Goal: Task Accomplishment & Management: Manage account settings

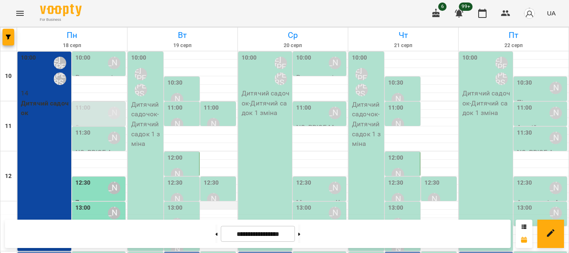
scroll to position [167, 0]
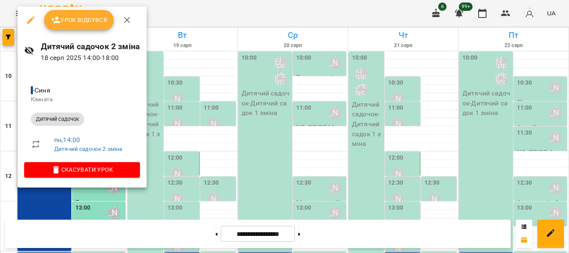
click at [85, 18] on span "Урок відбувся" at bounding box center [79, 20] width 57 height 10
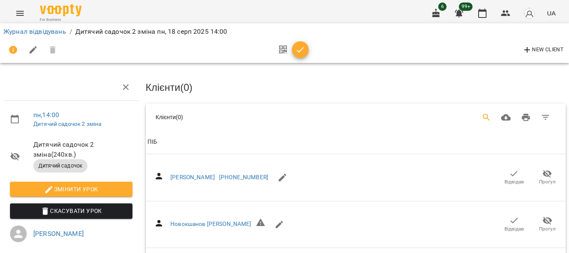
click at [482, 117] on icon "Search" at bounding box center [487, 118] width 10 height 10
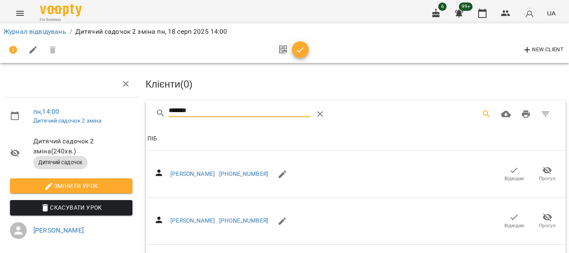
scroll to position [42, 0]
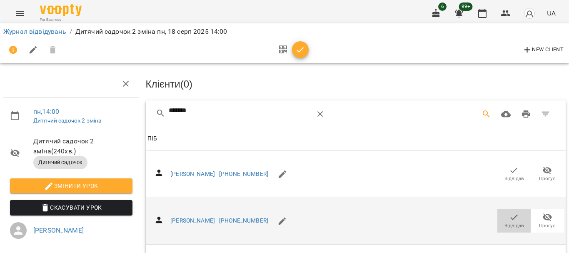
click at [511, 212] on icon "button" at bounding box center [514, 217] width 10 height 10
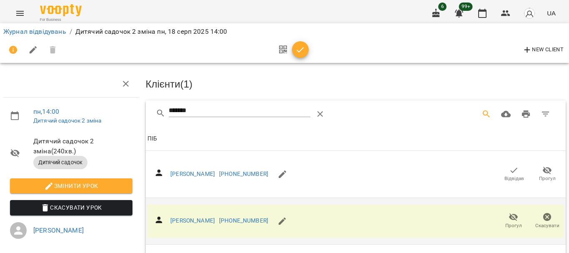
scroll to position [0, 0]
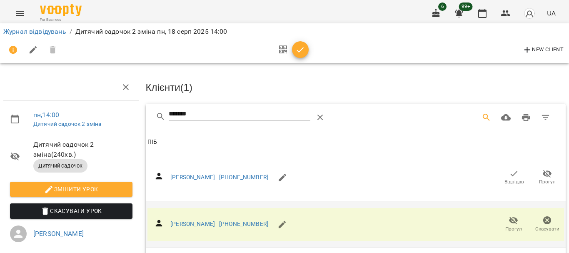
drag, startPoint x: 204, startPoint y: 114, endPoint x: 129, endPoint y: 117, distance: 75.5
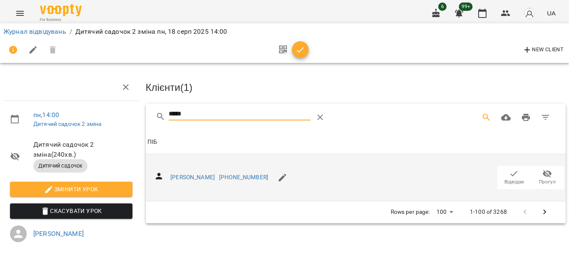
click at [509, 171] on icon "button" at bounding box center [514, 174] width 10 height 10
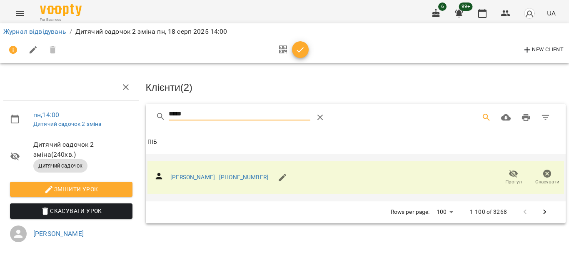
drag, startPoint x: 192, startPoint y: 110, endPoint x: 97, endPoint y: 110, distance: 95.0
click at [98, 113] on div "пн , 14:00 Дитячий садочок 2 зміна Дитячий садочок 2 зміна ( 240 хв. ) Дитячий …" at bounding box center [285, 183] width 576 height 298
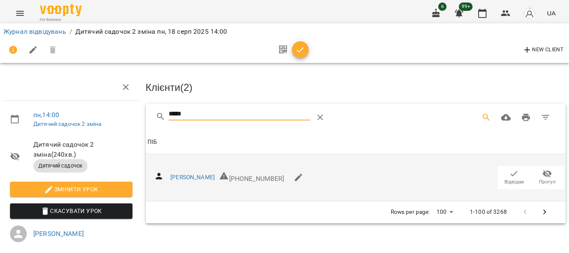
click at [512, 173] on icon "button" at bounding box center [514, 174] width 10 height 10
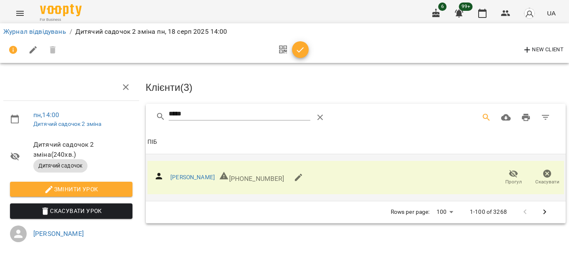
drag, startPoint x: 82, startPoint y: 115, endPoint x: 75, endPoint y: 110, distance: 8.2
click at [75, 115] on div "пн , 14:00 Дитячий садочок 2 зміна Дитячий садочок 2 зміна ( 240 хв. ) Дитячий …" at bounding box center [285, 183] width 576 height 298
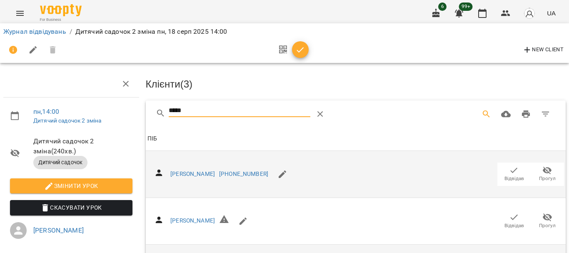
scroll to position [123, 0]
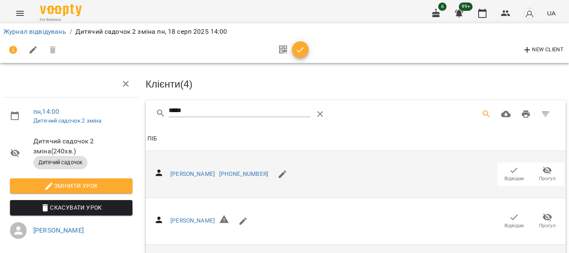
scroll to position [0, 0]
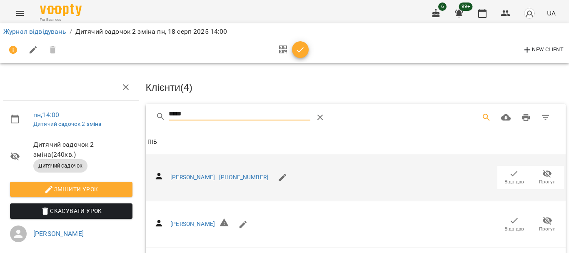
drag, startPoint x: 207, startPoint y: 113, endPoint x: 130, endPoint y: 114, distance: 76.7
click at [130, 114] on div "пн , 14:00 Дитячий садочок 2 зміна Дитячий садочок 2 зміна ( 240 хв. ) Дитячий …" at bounding box center [285, 202] width 576 height 337
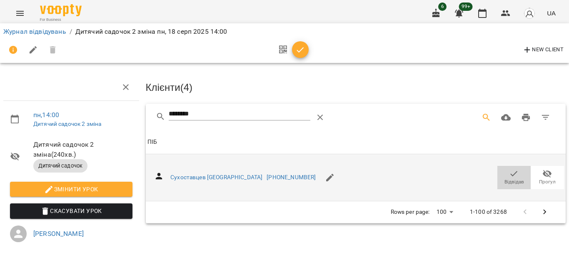
click at [510, 178] on span "Відвідав" at bounding box center [515, 181] width 20 height 7
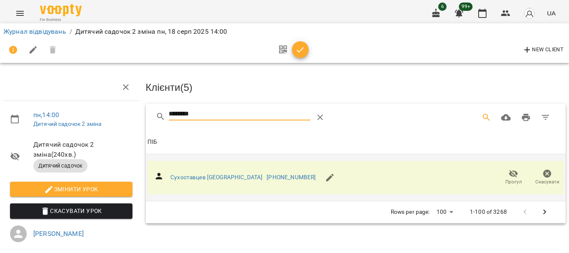
drag, startPoint x: 223, startPoint y: 115, endPoint x: 111, endPoint y: 115, distance: 112.1
click at [112, 115] on div "пн , 14:00 Дитячий садочок 2 зміна Дитячий садочок 2 зміна ( 240 хв. ) Дитячий …" at bounding box center [285, 183] width 576 height 298
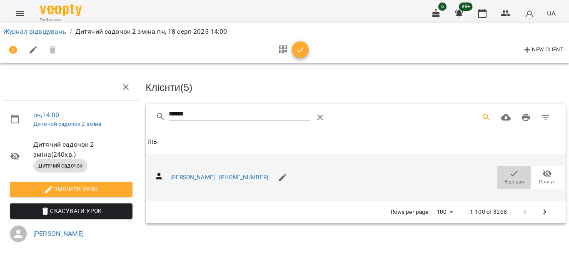
click at [512, 174] on icon "button" at bounding box center [514, 174] width 10 height 10
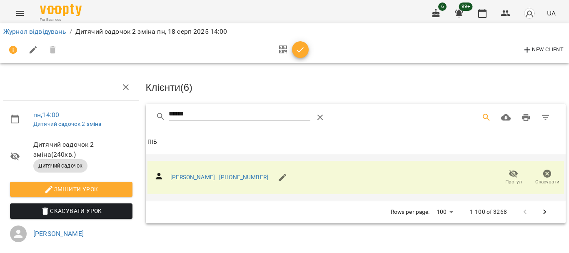
drag, startPoint x: 196, startPoint y: 113, endPoint x: 158, endPoint y: 117, distance: 38.6
click at [158, 117] on div "******" at bounding box center [261, 118] width 210 height 20
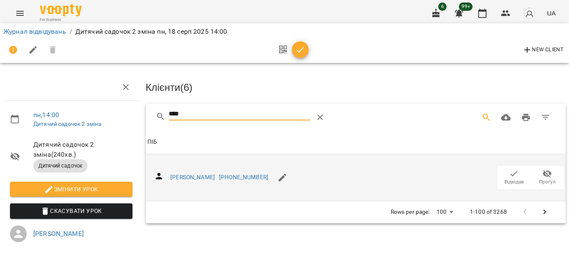
click at [509, 170] on icon "button" at bounding box center [514, 174] width 10 height 10
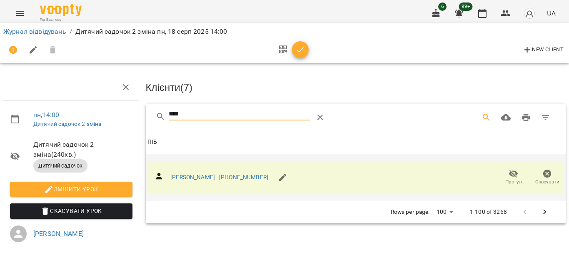
drag, startPoint x: 223, startPoint y: 113, endPoint x: 134, endPoint y: 116, distance: 89.2
click at [134, 116] on div "пн , 14:00 Дитячий садочок 2 зміна Дитячий садочок 2 зміна ( 240 хв. ) Дитячий …" at bounding box center [285, 183] width 576 height 298
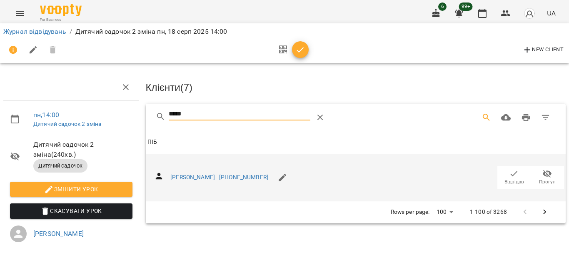
click at [513, 177] on span "Відвідав" at bounding box center [514, 177] width 23 height 17
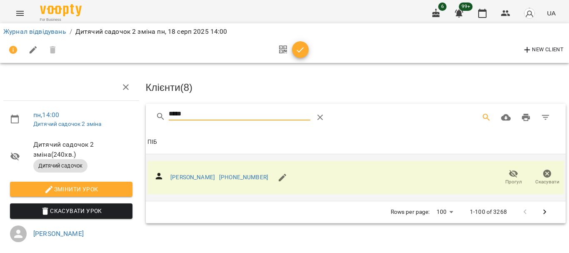
drag, startPoint x: 194, startPoint y: 107, endPoint x: 135, endPoint y: 106, distance: 58.8
click at [136, 108] on div "пн , 14:00 Дитячий садочок 2 зміна Дитячий садочок 2 зміна ( 240 хв. ) Дитячий …" at bounding box center [285, 183] width 576 height 298
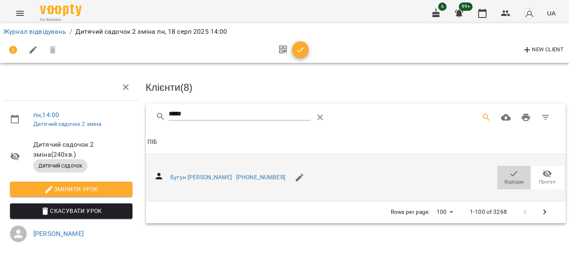
click at [509, 173] on icon "button" at bounding box center [514, 174] width 10 height 10
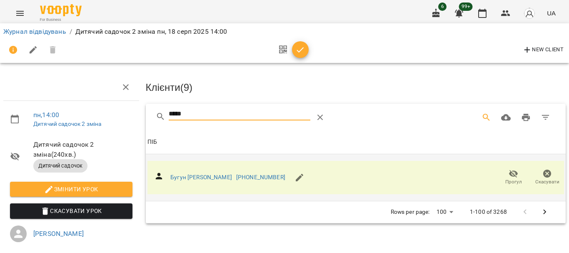
drag, startPoint x: 214, startPoint y: 112, endPoint x: 100, endPoint y: 116, distance: 114.3
click at [103, 111] on div "пн , 14:00 Дитячий садочок 2 зміна Дитячий садочок 2 зміна ( 240 хв. ) Дитячий …" at bounding box center [285, 183] width 576 height 298
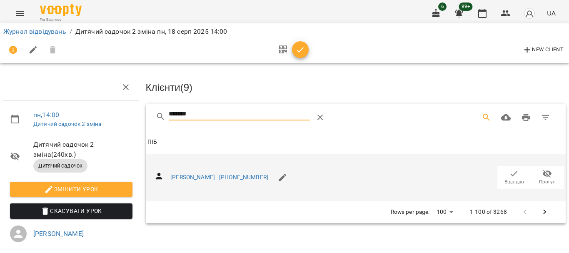
click at [511, 173] on icon "button" at bounding box center [514, 173] width 7 height 5
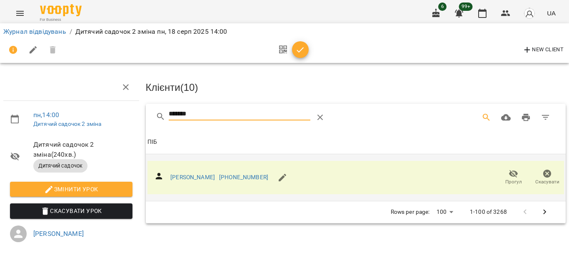
drag, startPoint x: 173, startPoint y: 113, endPoint x: 98, endPoint y: 102, distance: 75.0
click at [103, 111] on div "пн , 14:00 Дитячий садочок 2 зміна Дитячий садочок 2 зміна ( 240 хв. ) Дитячий …" at bounding box center [285, 183] width 576 height 298
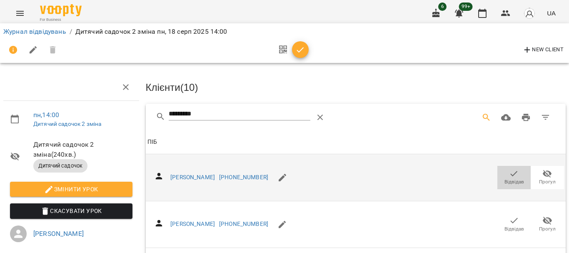
click at [510, 178] on span "Відвідав" at bounding box center [515, 181] width 20 height 7
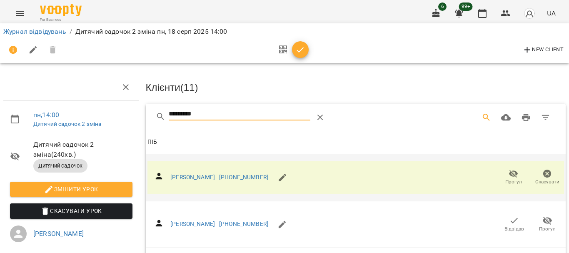
drag, startPoint x: 208, startPoint y: 114, endPoint x: 103, endPoint y: 114, distance: 104.2
click at [104, 117] on div "пн , 14:00 Дитячий садочок 2 зміна Дитячий садочок 2 зміна ( 240 хв. ) Дитячий …" at bounding box center [285, 202] width 576 height 337
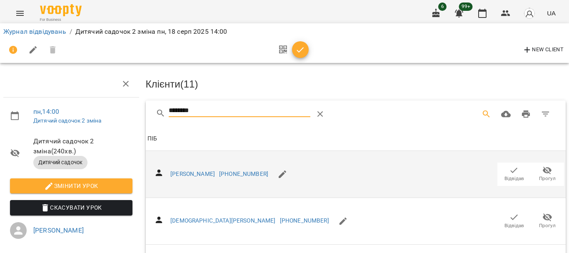
scroll to position [250, 0]
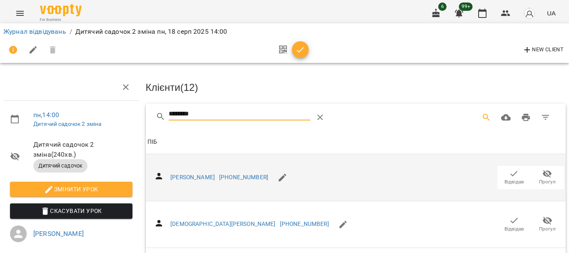
drag, startPoint x: 218, startPoint y: 108, endPoint x: 95, endPoint y: 114, distance: 123.5
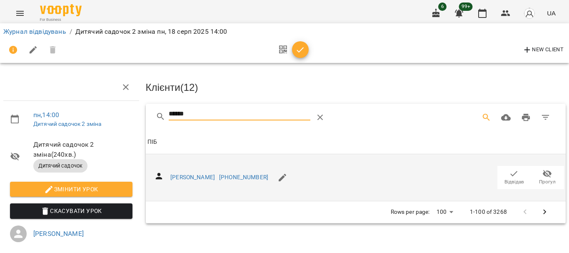
click at [510, 173] on icon "button" at bounding box center [514, 174] width 10 height 10
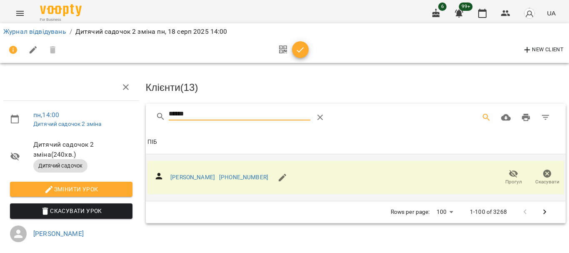
drag, startPoint x: 213, startPoint y: 114, endPoint x: 115, endPoint y: 114, distance: 98.8
click at [117, 115] on div "пн , 14:00 Дитячий садочок 2 зміна Дитячий садочок 2 зміна ( 240 хв. ) Дитячий …" at bounding box center [285, 183] width 576 height 298
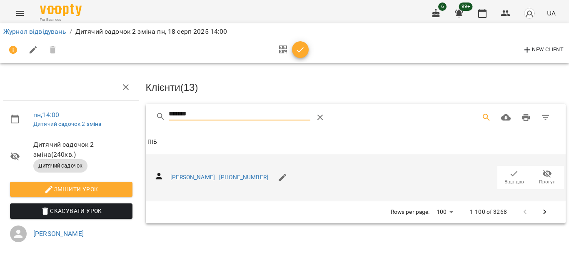
click at [514, 175] on span "Відвідав" at bounding box center [514, 177] width 23 height 17
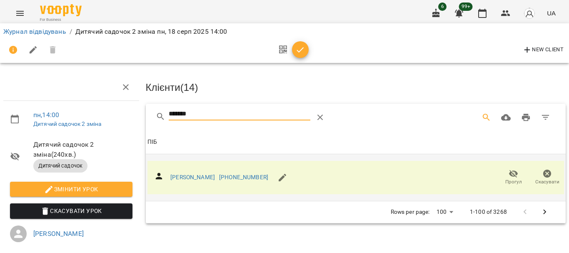
drag, startPoint x: 205, startPoint y: 112, endPoint x: 65, endPoint y: 110, distance: 139.6
click at [67, 113] on div "пн , 14:00 Дитячий садочок 2 зміна Дитячий садочок 2 зміна ( 240 хв. ) Дитячий …" at bounding box center [285, 183] width 576 height 298
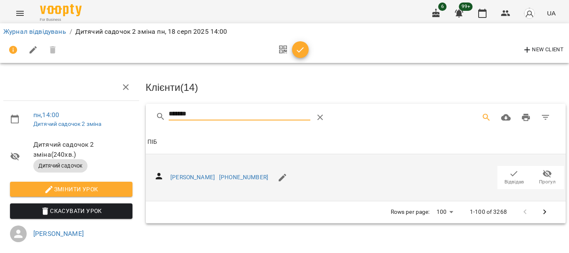
click at [506, 178] on span "Відвідав" at bounding box center [515, 181] width 20 height 7
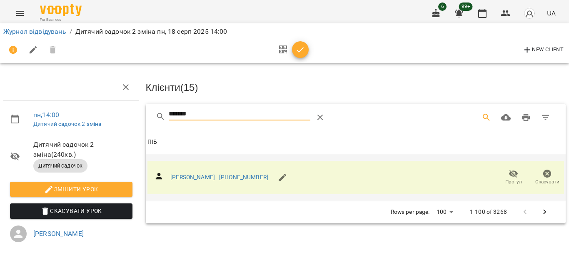
drag, startPoint x: 204, startPoint y: 113, endPoint x: 113, endPoint y: 105, distance: 91.3
click at [114, 105] on div "пн , 14:00 Дитячий садочок 2 зміна Дитячий садочок 2 зміна ( 240 хв. ) Дитячий …" at bounding box center [285, 183] width 576 height 298
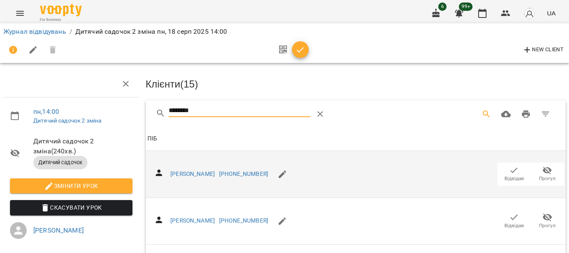
scroll to position [125, 0]
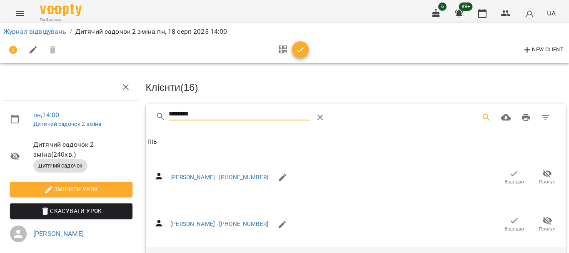
drag, startPoint x: 207, startPoint y: 108, endPoint x: 96, endPoint y: 108, distance: 110.4
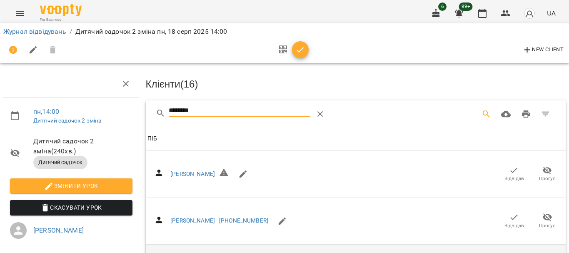
scroll to position [85, 0]
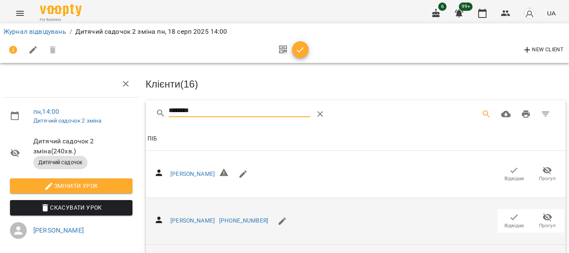
type input "********"
click at [511, 215] on icon "button" at bounding box center [514, 217] width 7 height 5
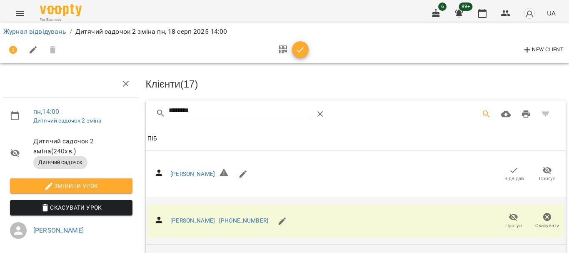
scroll to position [0, 0]
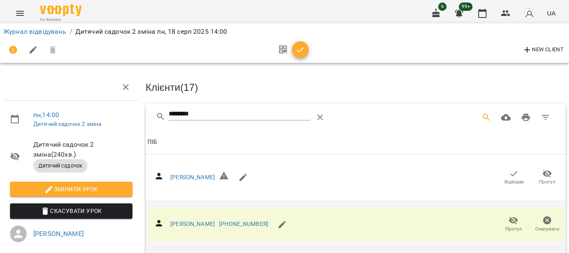
click at [300, 50] on icon "button" at bounding box center [300, 49] width 7 height 5
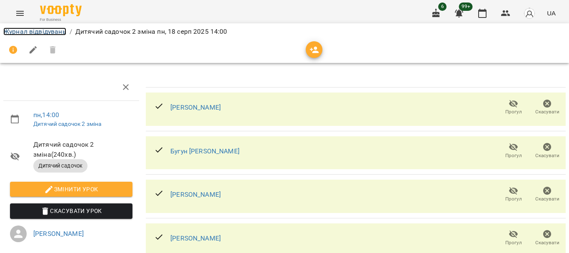
click at [25, 33] on link "Журнал відвідувань" at bounding box center [34, 32] width 63 height 8
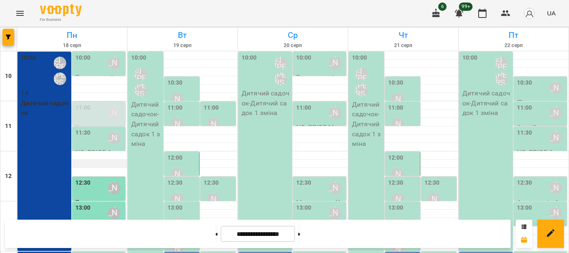
scroll to position [167, 0]
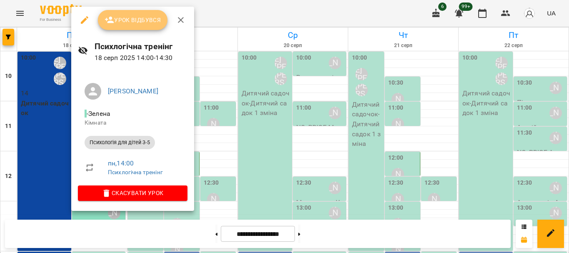
click at [135, 23] on span "Урок відбувся" at bounding box center [133, 20] width 57 height 10
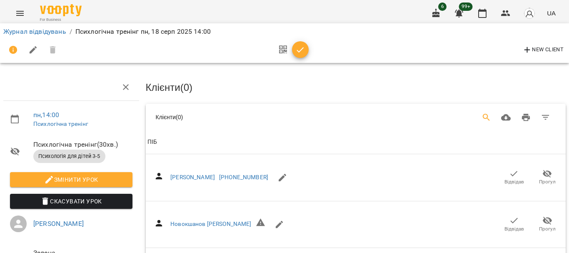
click at [477, 118] on button "Search" at bounding box center [487, 118] width 20 height 20
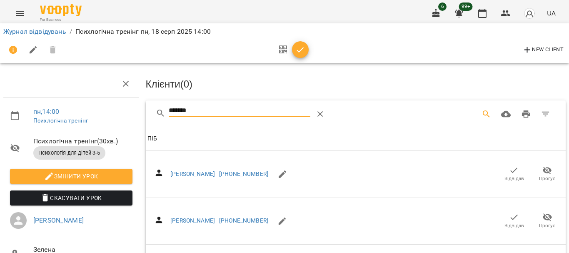
scroll to position [42, 0]
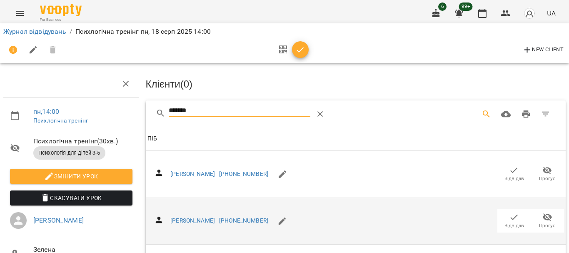
click at [509, 212] on icon "button" at bounding box center [514, 217] width 10 height 10
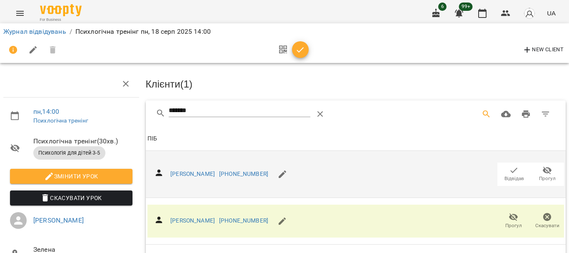
scroll to position [0, 0]
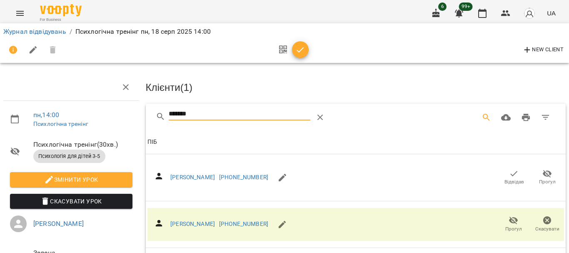
drag, startPoint x: 205, startPoint y: 109, endPoint x: 139, endPoint y: 112, distance: 66.7
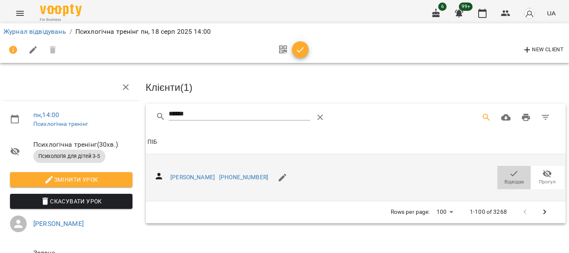
click at [509, 172] on icon "button" at bounding box center [514, 174] width 10 height 10
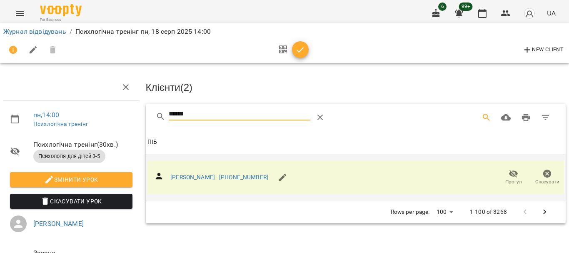
drag, startPoint x: 200, startPoint y: 115, endPoint x: 148, endPoint y: 116, distance: 52.5
click at [148, 116] on div "******" at bounding box center [356, 117] width 420 height 27
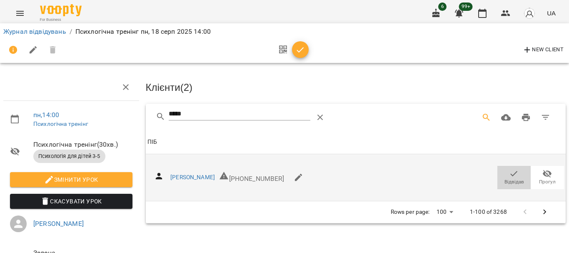
click at [509, 170] on icon "button" at bounding box center [514, 174] width 10 height 10
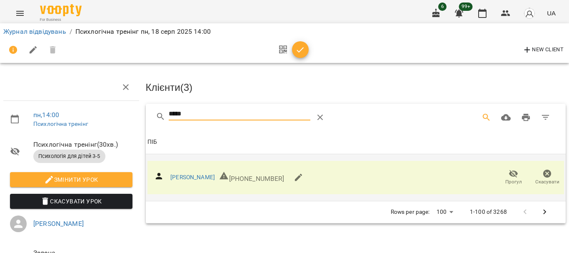
drag, startPoint x: 199, startPoint y: 117, endPoint x: 140, endPoint y: 115, distance: 58.8
click at [146, 118] on div "*****" at bounding box center [356, 117] width 420 height 27
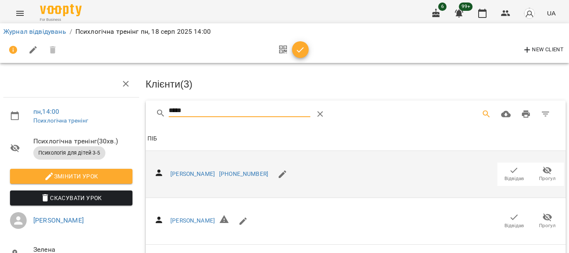
scroll to position [123, 0]
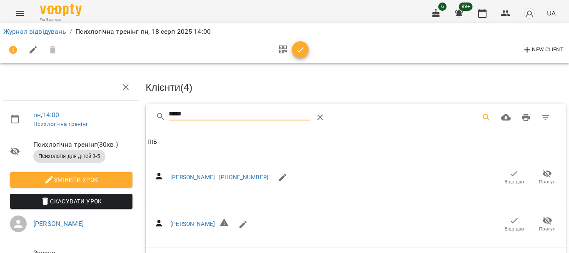
drag, startPoint x: 201, startPoint y: 114, endPoint x: 122, endPoint y: 118, distance: 78.8
click at [123, 118] on div "пн , 14:00 Психлогічна тренінг Психлогічна тренінг ( 30 хв. ) Психологія для ді…" at bounding box center [285, 202] width 576 height 337
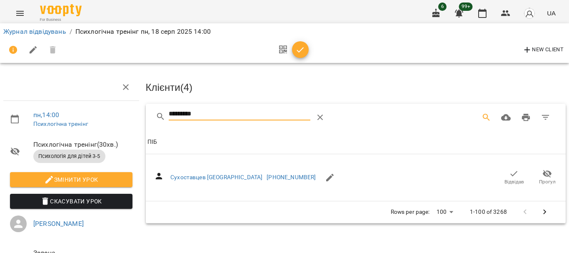
click at [509, 173] on icon "button" at bounding box center [514, 174] width 10 height 10
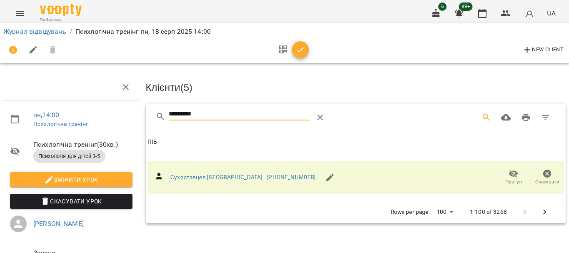
drag, startPoint x: 208, startPoint y: 116, endPoint x: 126, endPoint y: 117, distance: 81.3
click at [127, 118] on div "пн , 14:00 Психлогічна тренінг Психлогічна тренінг ( 30 хв. ) Психологія для ді…" at bounding box center [285, 178] width 576 height 288
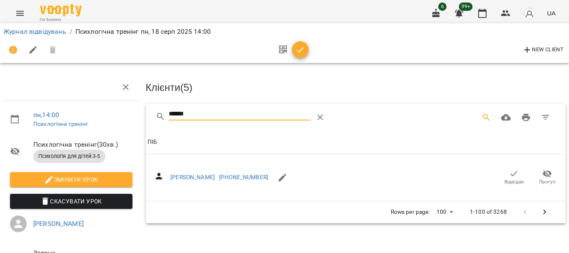
click at [509, 174] on icon "button" at bounding box center [514, 174] width 10 height 10
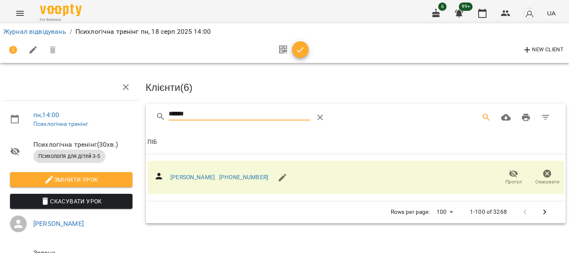
drag, startPoint x: 198, startPoint y: 111, endPoint x: 118, endPoint y: 114, distance: 80.0
click at [118, 114] on div "пн , 14:00 Психлогічна тренінг Психлогічна тренінг ( 30 хв. ) Психологія для ді…" at bounding box center [285, 178] width 576 height 288
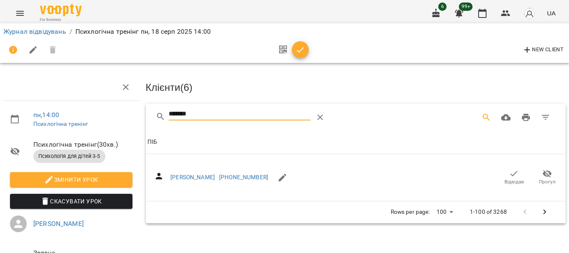
click at [509, 173] on icon "button" at bounding box center [514, 174] width 10 height 10
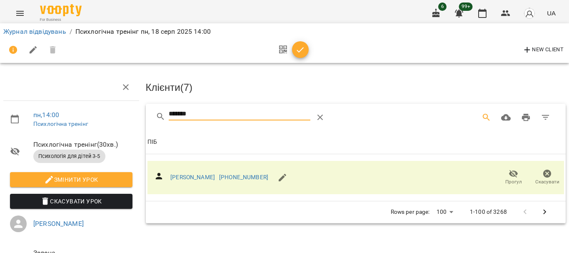
drag, startPoint x: 198, startPoint y: 116, endPoint x: 125, endPoint y: 115, distance: 73.3
click at [126, 118] on div "пн , 14:00 Психлогічна тренінг Психлогічна тренінг ( 30 хв. ) Психологія для ді…" at bounding box center [285, 178] width 576 height 288
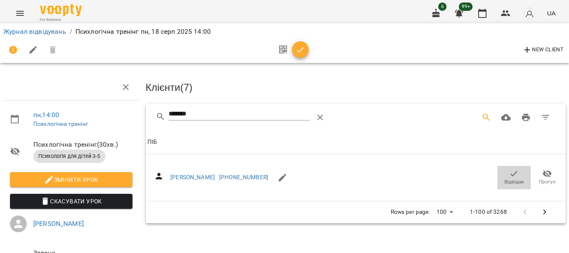
click at [509, 172] on icon "button" at bounding box center [514, 174] width 10 height 10
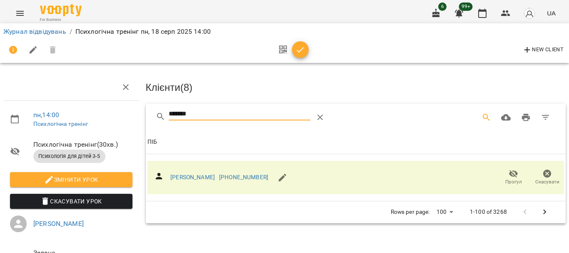
drag, startPoint x: 203, startPoint y: 115, endPoint x: 119, endPoint y: 117, distance: 83.8
click at [119, 118] on div "пн , 14:00 Психлогічна тренінг Психлогічна тренінг ( 30 хв. ) Психологія для ді…" at bounding box center [285, 178] width 576 height 288
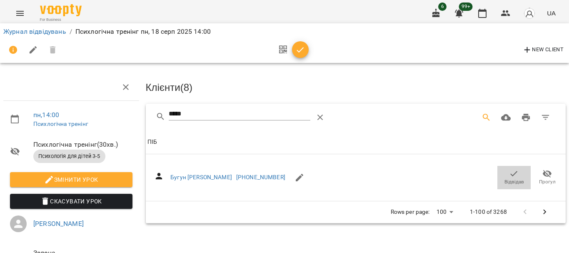
click at [509, 172] on icon "button" at bounding box center [514, 174] width 10 height 10
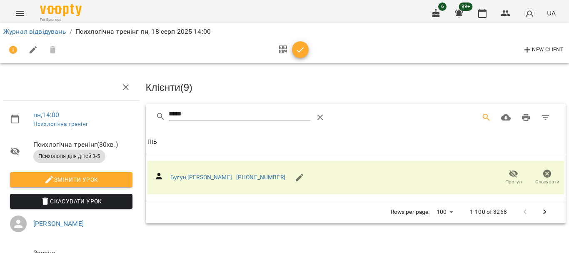
drag, startPoint x: 152, startPoint y: 113, endPoint x: 136, endPoint y: 108, distance: 16.7
click at [137, 108] on div "пн , 14:00 Психлогічна тренінг Психлогічна тренінг ( 30 хв. ) Психологія для ді…" at bounding box center [285, 178] width 576 height 288
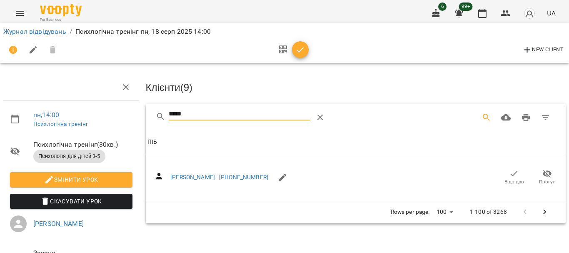
click at [505, 178] on span "Відвідав" at bounding box center [515, 181] width 20 height 7
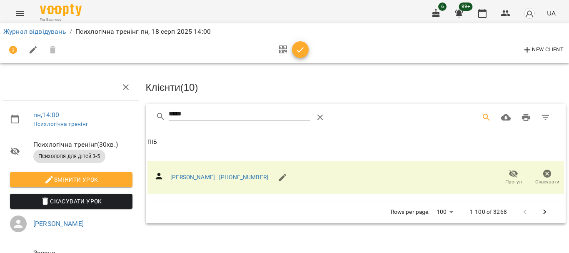
click at [127, 114] on div "пн , 14:00 Психлогічна тренінг Психлогічна тренінг ( 30 хв. ) Психологія для ді…" at bounding box center [285, 178] width 576 height 288
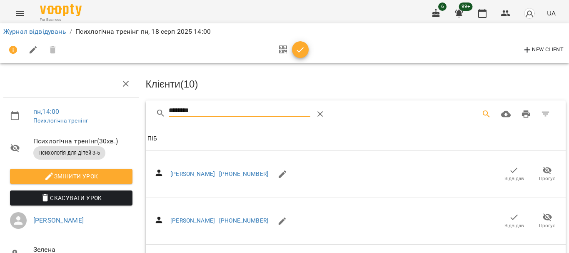
scroll to position [292, 0]
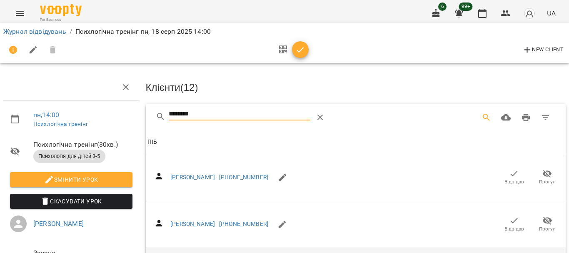
drag, startPoint x: 139, startPoint y: 119, endPoint x: 114, endPoint y: 118, distance: 24.6
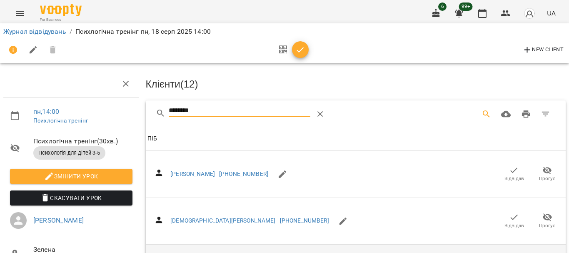
scroll to position [208, 0]
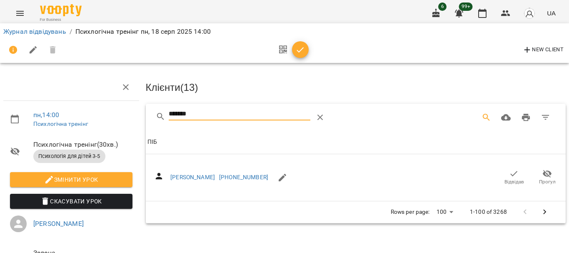
click at [509, 170] on icon "button" at bounding box center [514, 174] width 10 height 10
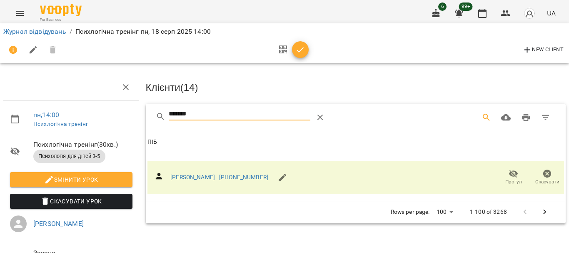
drag, startPoint x: 204, startPoint y: 115, endPoint x: 117, endPoint y: 108, distance: 87.0
click at [118, 113] on div "пн , 14:00 Психлогічна тренінг Психлогічна тренінг ( 30 хв. ) Психологія для ді…" at bounding box center [285, 178] width 576 height 288
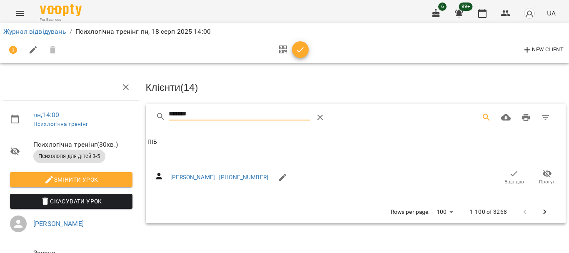
click at [509, 172] on icon "button" at bounding box center [514, 174] width 10 height 10
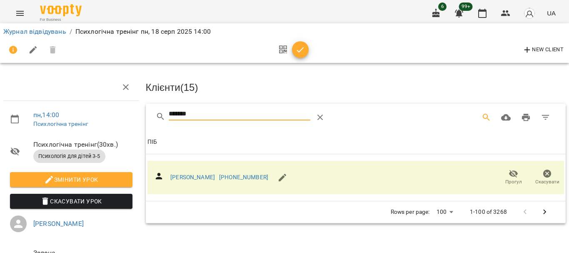
drag, startPoint x: 202, startPoint y: 112, endPoint x: 131, endPoint y: 112, distance: 70.4
click at [132, 112] on div "пн , 14:00 Психлогічна тренінг Психлогічна тренінг ( 30 хв. ) Психологія для ді…" at bounding box center [285, 178] width 576 height 288
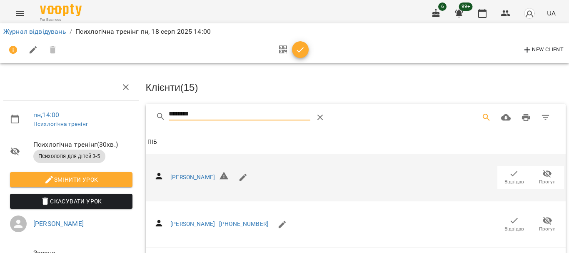
scroll to position [81, 0]
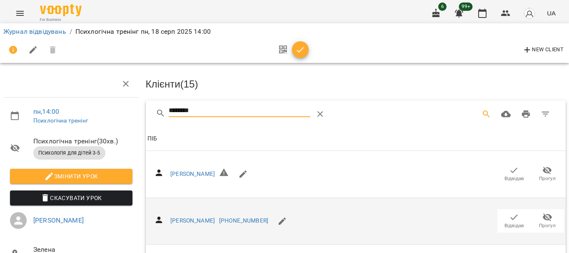
type input "********"
click at [503, 212] on span "Відвідав" at bounding box center [514, 220] width 23 height 17
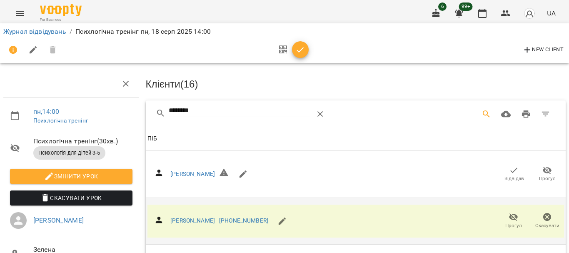
click at [303, 48] on icon "button" at bounding box center [300, 49] width 7 height 5
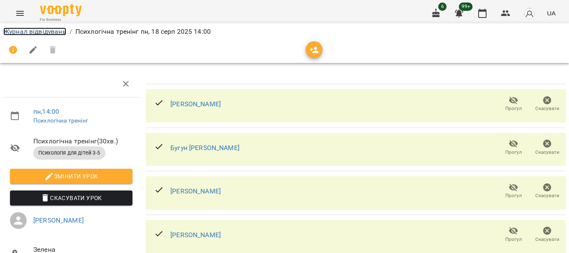
click at [33, 31] on link "Журнал відвідувань" at bounding box center [34, 32] width 63 height 8
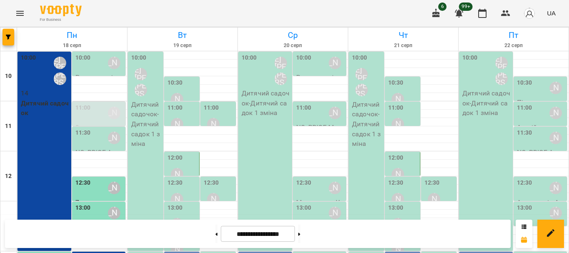
scroll to position [236, 0]
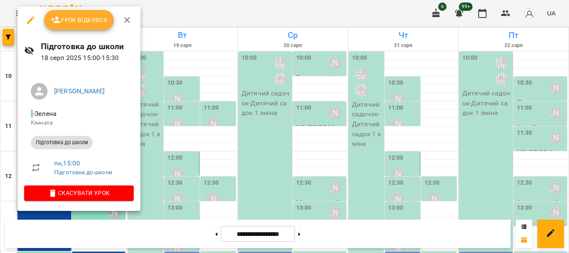
click at [70, 23] on span "Урок відбувся" at bounding box center [79, 20] width 57 height 10
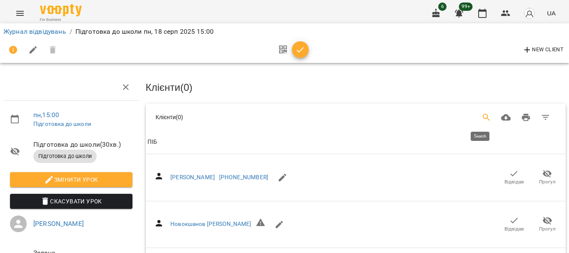
click at [483, 114] on icon "Search" at bounding box center [486, 117] width 7 height 7
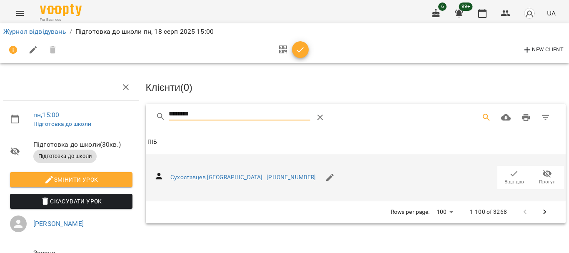
click at [510, 172] on icon "button" at bounding box center [514, 174] width 10 height 10
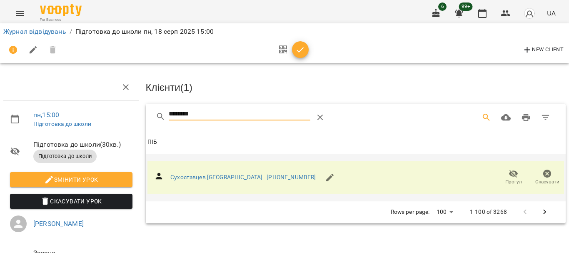
drag, startPoint x: 226, startPoint y: 115, endPoint x: 149, endPoint y: 116, distance: 77.5
click at [149, 116] on div "********" at bounding box center [356, 117] width 420 height 27
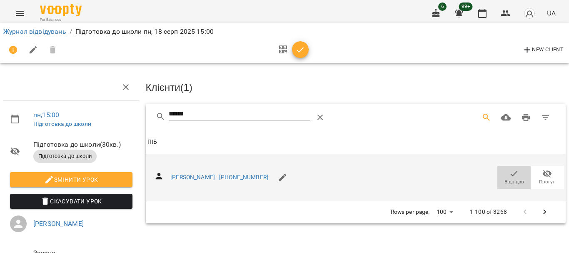
click at [509, 173] on icon "button" at bounding box center [514, 174] width 10 height 10
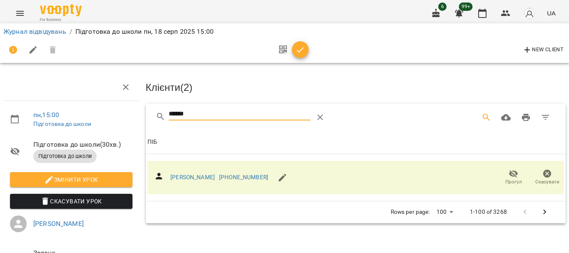
drag, startPoint x: 195, startPoint y: 114, endPoint x: 89, endPoint y: 115, distance: 106.3
click at [89, 115] on div "пн , 15:00 Підготовка до школи Підготовка до школи ( 30 хв. ) Підготовка до шко…" at bounding box center [285, 178] width 576 height 288
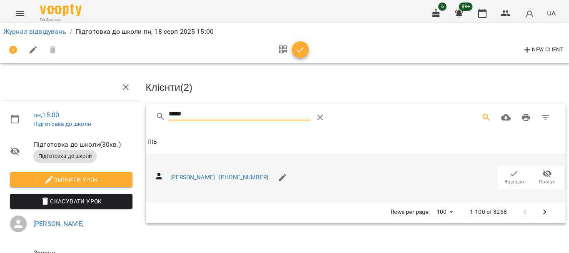
click at [509, 174] on icon "button" at bounding box center [514, 174] width 10 height 10
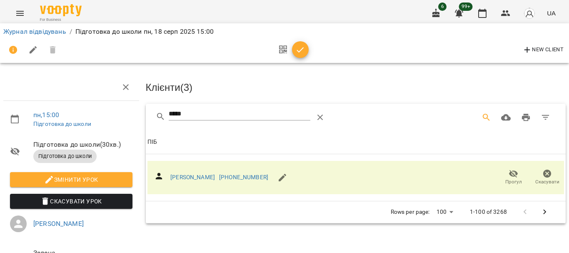
drag, startPoint x: 112, startPoint y: 122, endPoint x: 92, endPoint y: 119, distance: 19.7
click at [93, 121] on div "пн , 15:00 Підготовка до школи Підготовка до школи ( 30 хв. ) Підготовка до шко…" at bounding box center [285, 178] width 576 height 288
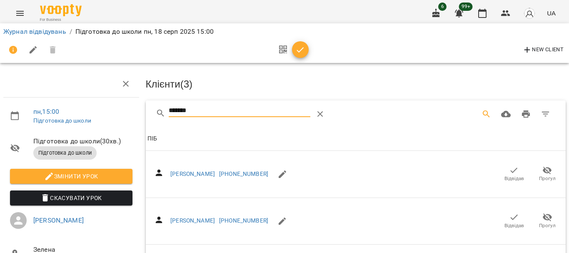
scroll to position [125, 0]
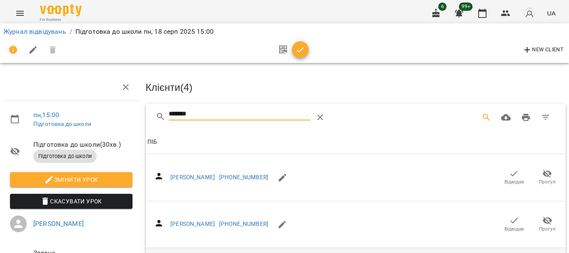
drag, startPoint x: 160, startPoint y: 117, endPoint x: 108, endPoint y: 117, distance: 52.1
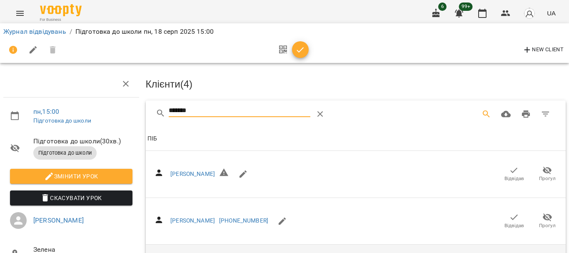
scroll to position [76, 0]
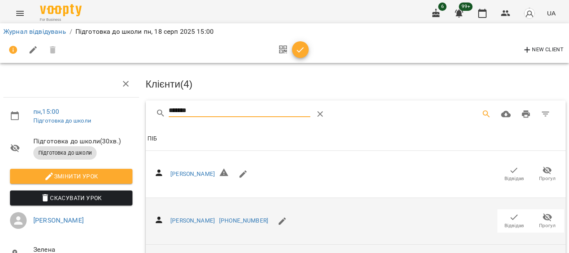
type input "*******"
click at [514, 212] on span "Відвідав" at bounding box center [514, 220] width 23 height 17
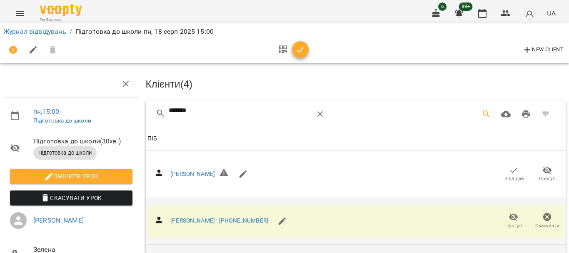
click at [297, 50] on icon "button" at bounding box center [300, 50] width 10 height 10
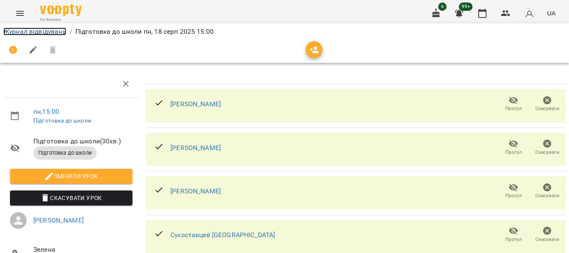
click at [37, 31] on link "Журнал відвідувань" at bounding box center [34, 32] width 63 height 8
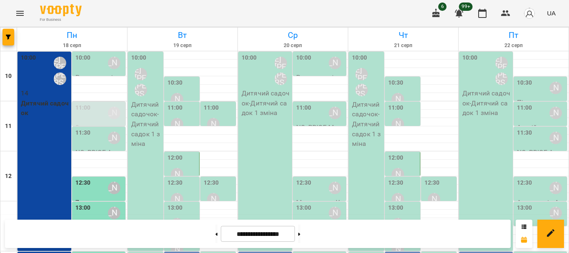
scroll to position [208, 0]
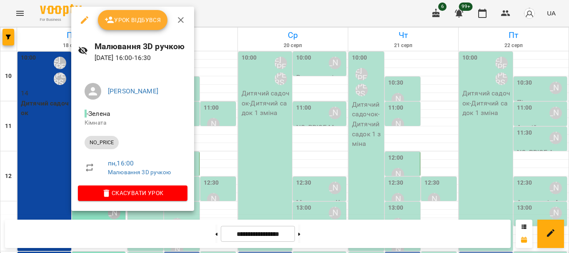
click at [85, 146] on span "NO_PRICE" at bounding box center [102, 143] width 34 height 8
click at [92, 149] on div "NO_PRICE" at bounding box center [102, 142] width 34 height 13
click at [138, 24] on span "Урок відбувся" at bounding box center [133, 20] width 57 height 10
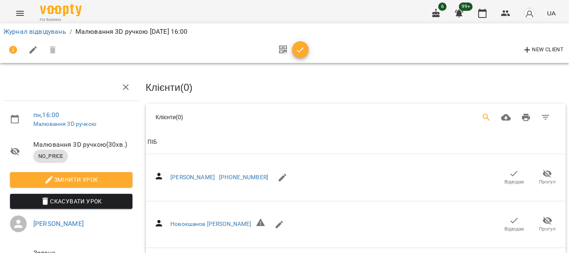
click at [482, 118] on icon "Search" at bounding box center [487, 118] width 10 height 10
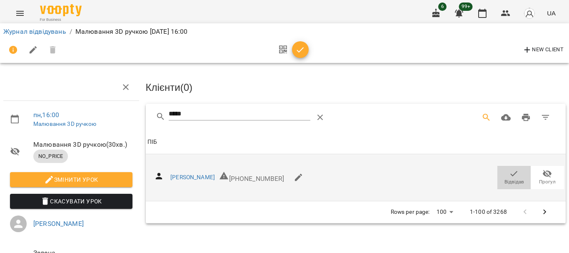
click at [511, 174] on icon "button" at bounding box center [514, 174] width 10 height 10
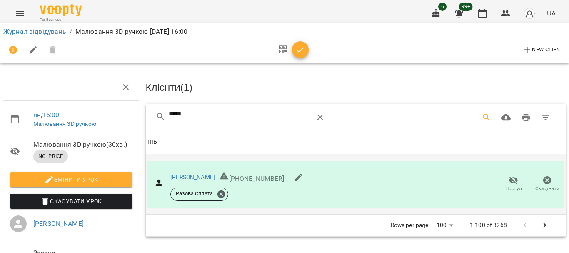
drag, startPoint x: 209, startPoint y: 120, endPoint x: 125, endPoint y: 123, distance: 83.8
click at [126, 126] on div "пн , 16:00 Малювання 3D ручкою Малювання 3D ручкою ( 30 хв. ) NO_PRICE Змінити …" at bounding box center [285, 178] width 576 height 288
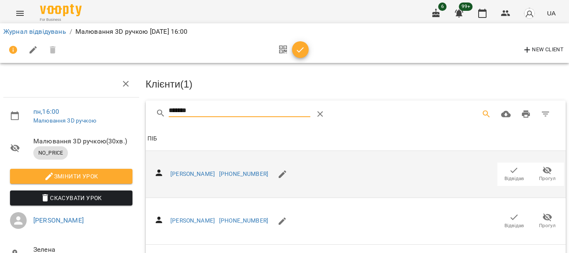
scroll to position [125, 0]
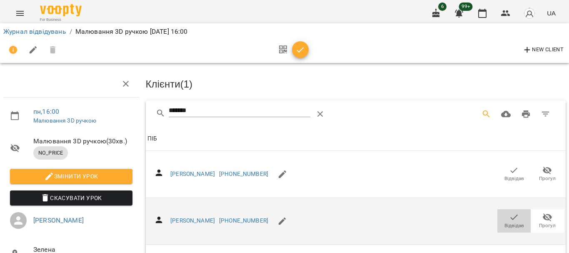
click at [511, 212] on icon "button" at bounding box center [514, 217] width 10 height 10
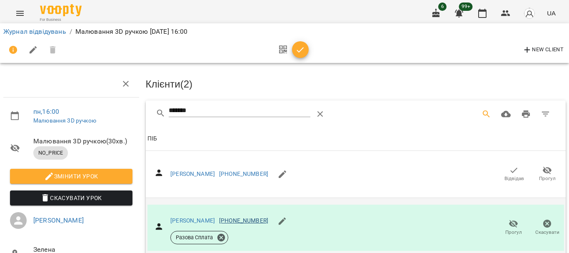
scroll to position [0, 0]
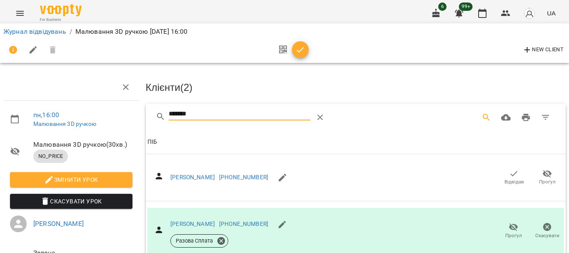
drag, startPoint x: 167, startPoint y: 115, endPoint x: 108, endPoint y: 106, distance: 58.9
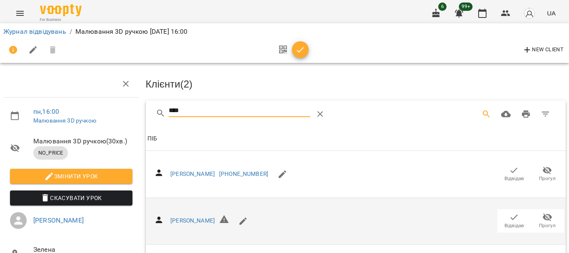
scroll to position [123, 0]
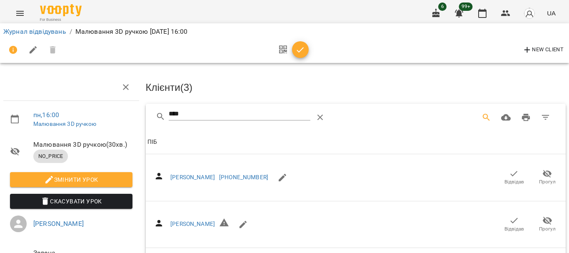
drag, startPoint x: 194, startPoint y: 114, endPoint x: 140, endPoint y: 117, distance: 54.7
click at [140, 117] on div "пн , 16:00 Малювання 3D ручкою Малювання 3D ручкою ( 30 хв. ) NO_PRICE Змінити …" at bounding box center [285, 209] width 576 height 350
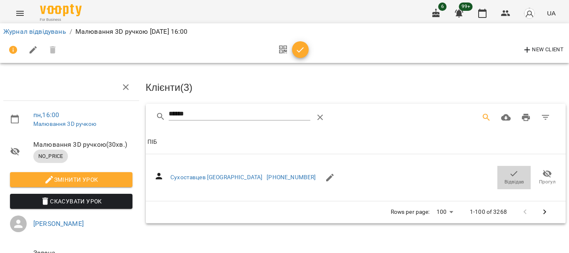
click at [513, 175] on icon "button" at bounding box center [514, 174] width 10 height 10
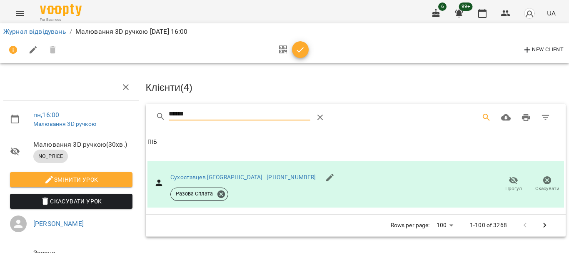
drag, startPoint x: 201, startPoint y: 113, endPoint x: 71, endPoint y: 116, distance: 130.0
click at [71, 116] on div "пн , 16:00 Малювання 3D ручкою Малювання 3D ручкою ( 30 хв. ) NO_PRICE Змінити …" at bounding box center [285, 178] width 576 height 288
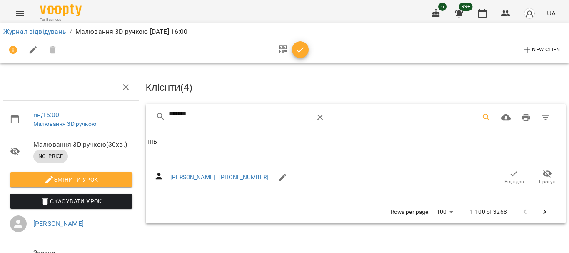
click at [506, 178] on span "Відвідав" at bounding box center [515, 181] width 20 height 7
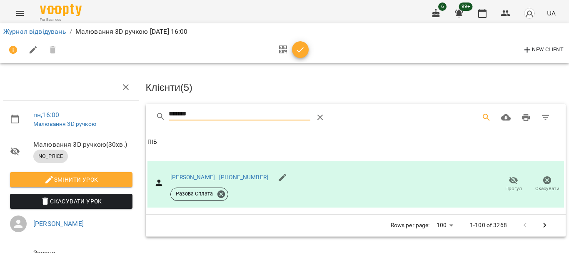
drag, startPoint x: 222, startPoint y: 110, endPoint x: 137, endPoint y: 112, distance: 85.0
click at [143, 113] on div "Клієнти ( 5 ) ******* Клієнти ( 5 ) ПІБ ПІБ [PERSON_NAME] [PHONE_NUMBER] Разова…" at bounding box center [356, 194] width 427 height 248
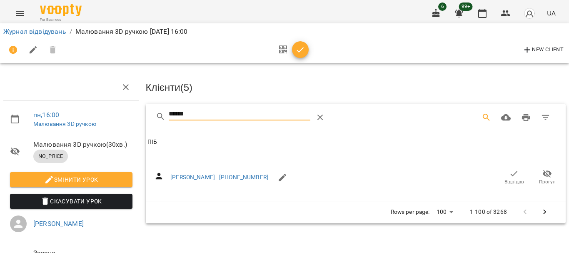
click at [511, 171] on icon "button" at bounding box center [514, 174] width 10 height 10
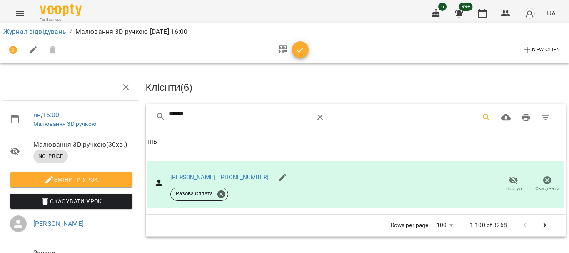
drag, startPoint x: 204, startPoint y: 117, endPoint x: 161, endPoint y: 120, distance: 43.0
click at [161, 120] on div "******" at bounding box center [261, 118] width 210 height 20
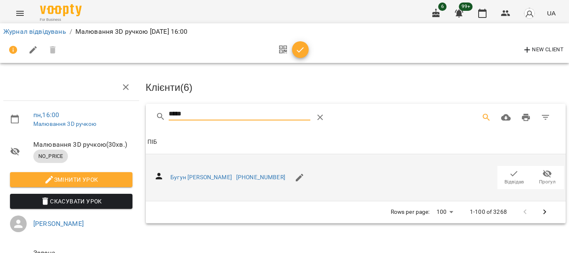
click at [503, 172] on span "Відвідав" at bounding box center [514, 177] width 23 height 17
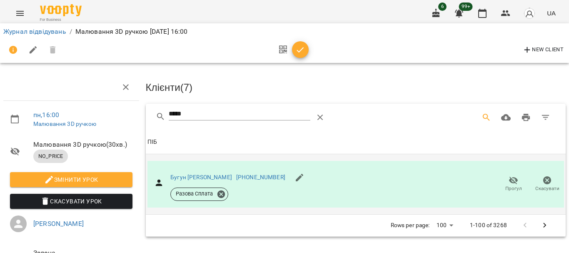
drag, startPoint x: 157, startPoint y: 115, endPoint x: 112, endPoint y: 115, distance: 45.0
click at [112, 115] on div "пн , 16:00 Малювання 3D ручкою Малювання 3D ручкою ( 30 хв. ) NO_PRICE Змінити …" at bounding box center [285, 178] width 576 height 288
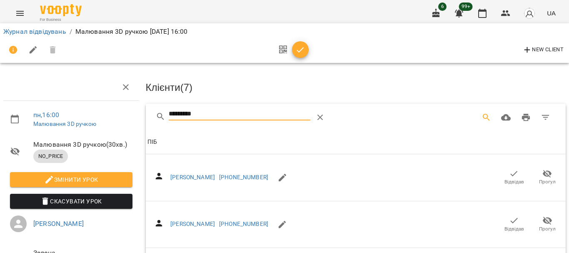
click at [510, 180] on span "Відвідав" at bounding box center [515, 181] width 20 height 7
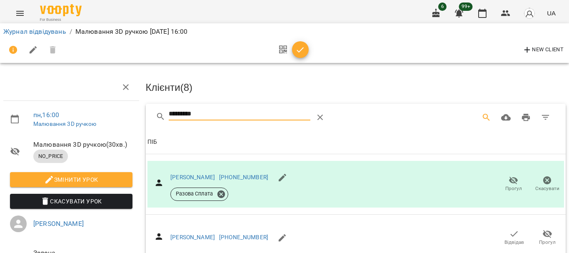
drag, startPoint x: 222, startPoint y: 114, endPoint x: 105, endPoint y: 115, distance: 117.1
click at [105, 116] on div "пн , 16:00 Малювання 3D ручкою Малювання 3D ручкою ( 30 хв. ) NO_PRICE Змінити …" at bounding box center [285, 209] width 576 height 350
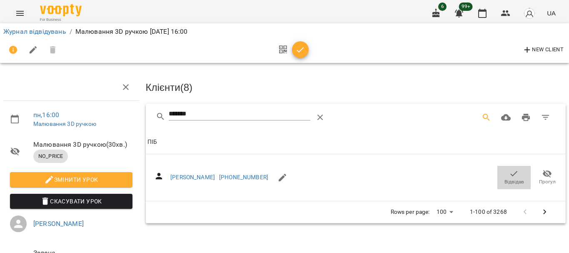
click at [514, 172] on span "Відвідав" at bounding box center [514, 177] width 23 height 17
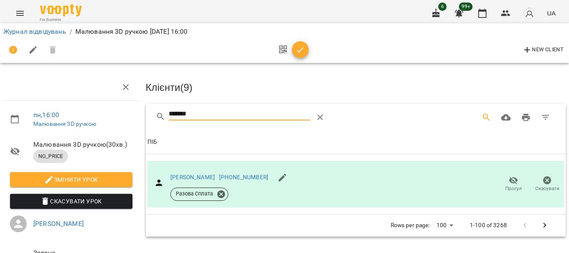
drag, startPoint x: 158, startPoint y: 113, endPoint x: 130, endPoint y: 112, distance: 27.9
click at [130, 112] on div "пн , 16:00 Малювання 3D ручкою Малювання 3D ручкою ( 30 хв. ) NO_PRICE Змінити …" at bounding box center [285, 178] width 576 height 288
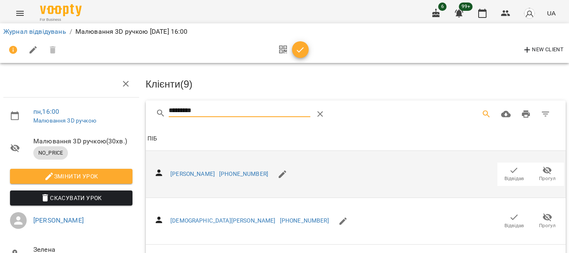
scroll to position [250, 0]
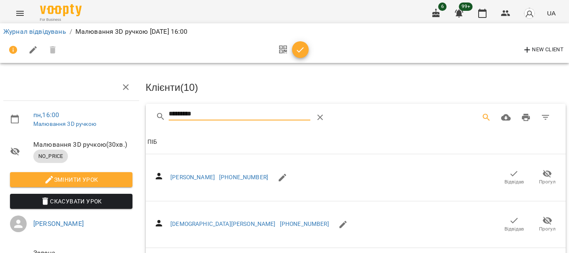
drag, startPoint x: 186, startPoint y: 114, endPoint x: 83, endPoint y: 111, distance: 103.8
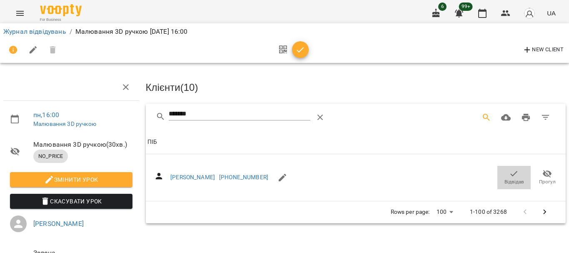
click at [512, 175] on icon "button" at bounding box center [514, 174] width 10 height 10
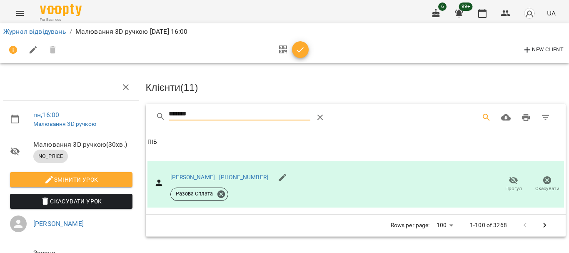
drag, startPoint x: 209, startPoint y: 111, endPoint x: 128, endPoint y: 110, distance: 81.7
click at [133, 110] on div "пн , 16:00 Малювання 3D ручкою Малювання 3D ручкою ( 30 хв. ) NO_PRICE Змінити …" at bounding box center [285, 178] width 576 height 288
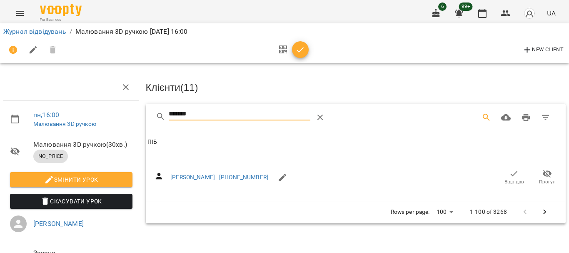
click at [509, 174] on icon "button" at bounding box center [514, 174] width 10 height 10
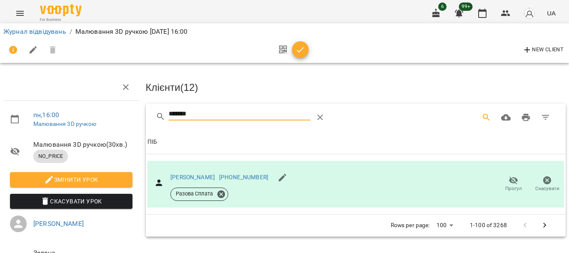
drag, startPoint x: 210, startPoint y: 115, endPoint x: 117, endPoint y: 116, distance: 92.9
click at [120, 116] on div "пн , 16:00 Малювання 3D ручкою Малювання 3D ручкою ( 30 хв. ) NO_PRICE Змінити …" at bounding box center [285, 178] width 576 height 288
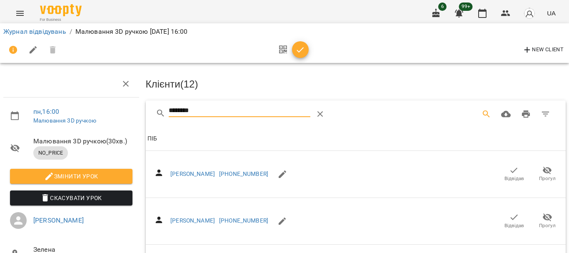
scroll to position [167, 0]
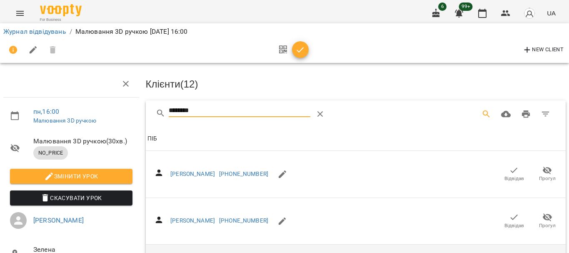
type input "********"
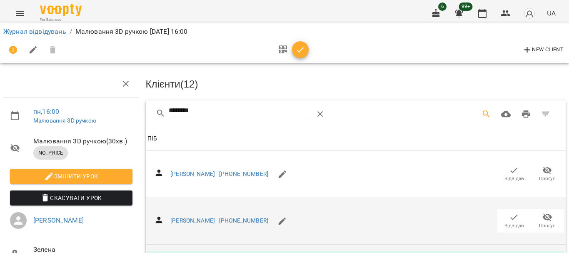
scroll to position [0, 0]
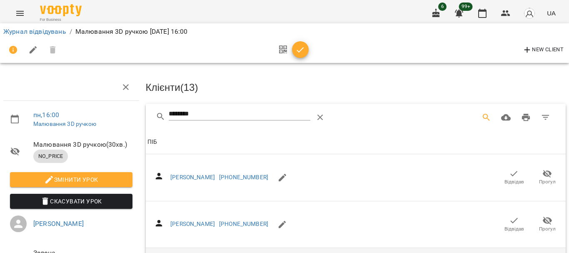
click at [295, 54] on span "button" at bounding box center [300, 50] width 17 height 10
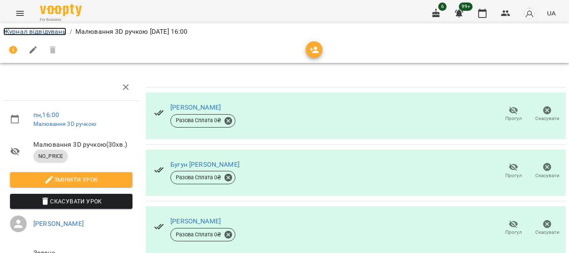
click at [54, 30] on link "Журнал відвідувань" at bounding box center [34, 32] width 63 height 8
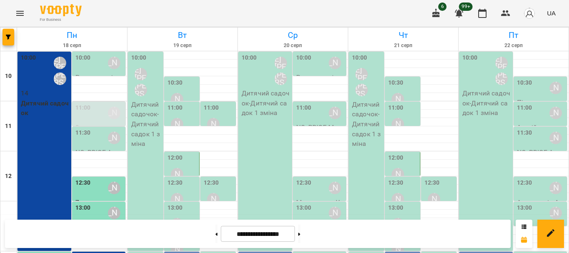
scroll to position [153, 0]
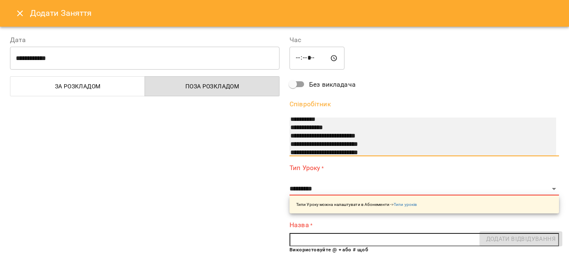
scroll to position [83, 0]
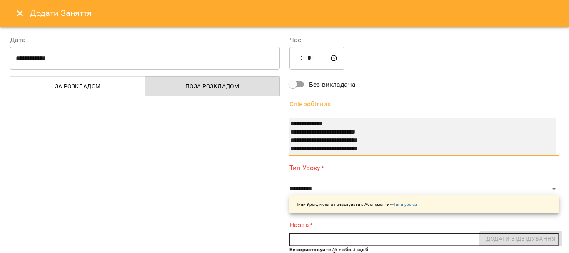
select select "**********"
click at [369, 135] on option "**********" at bounding box center [415, 132] width 250 height 8
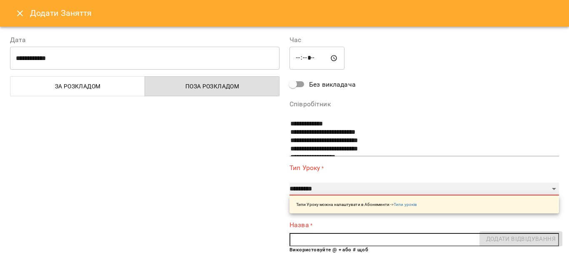
click at [336, 187] on select "**********" at bounding box center [425, 189] width 270 height 13
select select "**********"
click at [290, 183] on select "**********" at bounding box center [425, 189] width 270 height 13
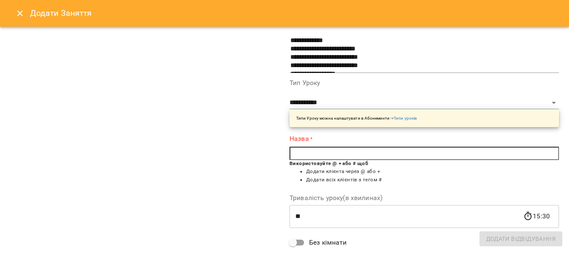
click at [326, 153] on input "text" at bounding box center [425, 153] width 270 height 13
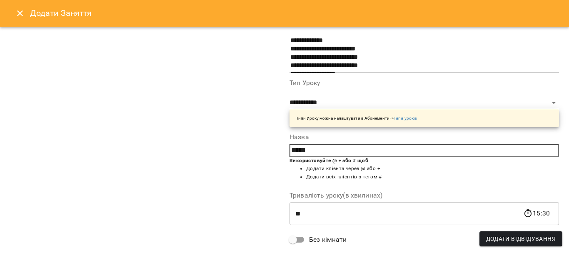
type input "*****"
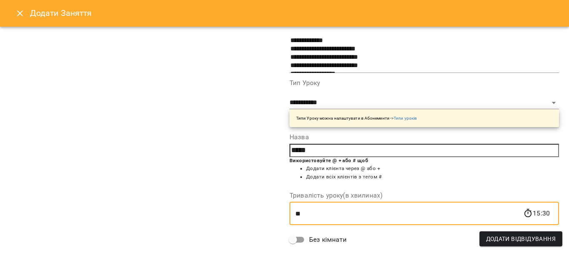
drag, startPoint x: 315, startPoint y: 216, endPoint x: 250, endPoint y: 210, distance: 65.3
click at [245, 215] on div "**********" at bounding box center [284, 137] width 559 height 390
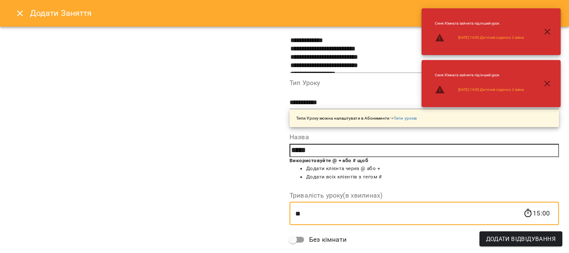
type input "**"
click at [185, 109] on div "**********" at bounding box center [145, 129] width 280 height 374
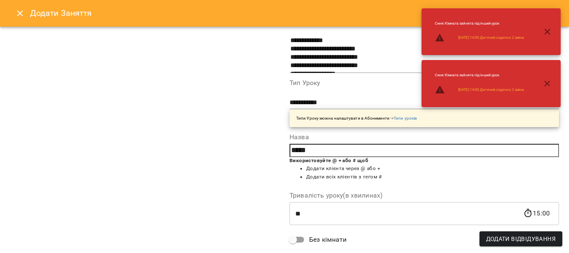
scroll to position [163, 0]
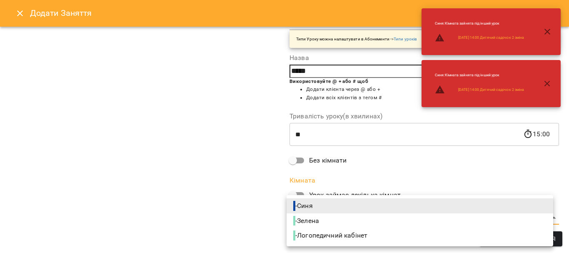
click at [303, 220] on body "For Business 6 99+ UA [DATE] [DATE] [DATE] [DATE] [DATE] 11 12 13 14 15 16 17 1…" at bounding box center [284, 244] width 569 height 489
click at [311, 216] on span "- Зелена" at bounding box center [307, 221] width 28 height 10
type input "**********"
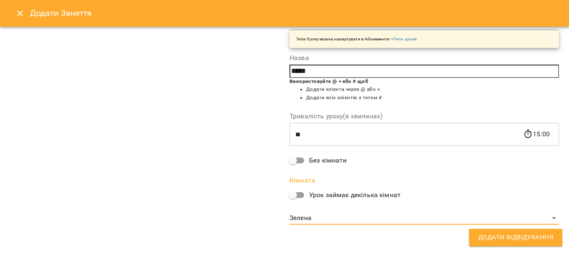
click at [508, 245] on button "Додати Відвідування" at bounding box center [515, 238] width 93 height 18
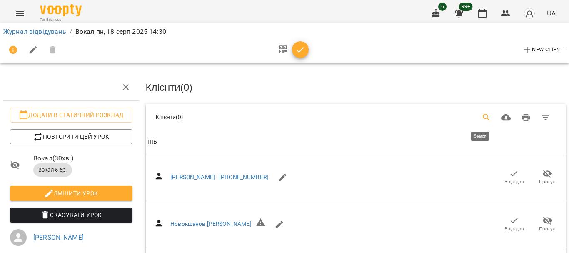
click at [482, 115] on icon "Search" at bounding box center [487, 118] width 10 height 10
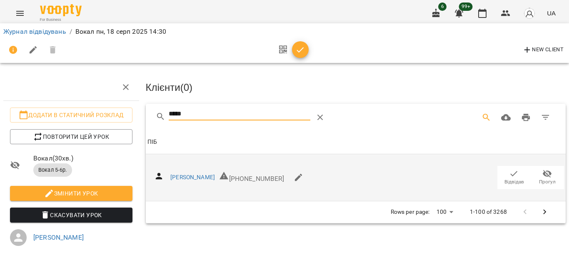
click at [512, 173] on icon "button" at bounding box center [514, 174] width 10 height 10
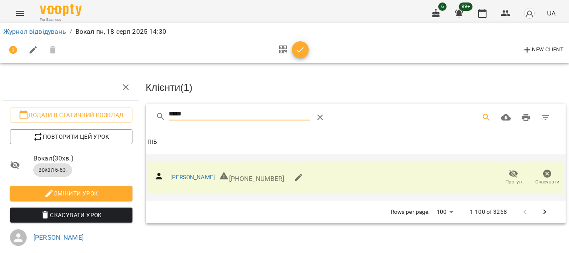
drag, startPoint x: 204, startPoint y: 116, endPoint x: 137, endPoint y: 125, distance: 67.6
click at [137, 125] on div "Додати в статичний розклад Повторити цей урок Вокал ( 30 хв. ) Вокал 5-6р. Змін…" at bounding box center [285, 185] width 576 height 302
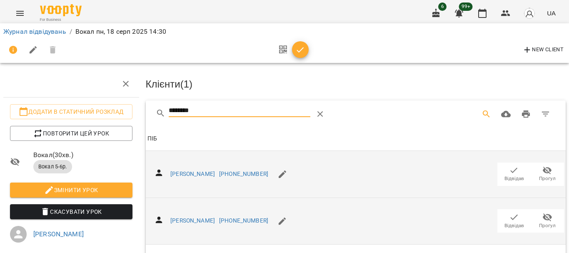
scroll to position [83, 0]
click at [503, 212] on span "Відвідав" at bounding box center [514, 220] width 23 height 17
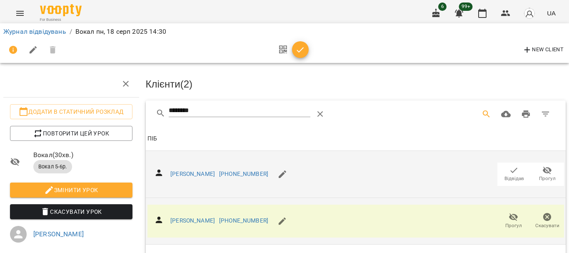
scroll to position [0, 0]
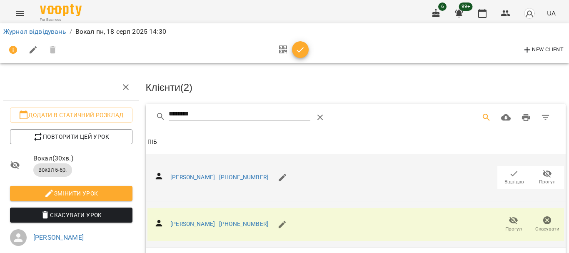
drag, startPoint x: 204, startPoint y: 110, endPoint x: 151, endPoint y: 115, distance: 53.2
click at [151, 115] on div "********" at bounding box center [356, 117] width 420 height 27
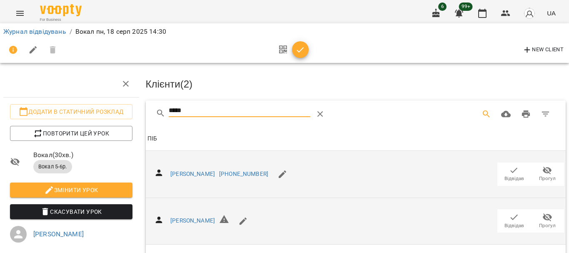
scroll to position [123, 0]
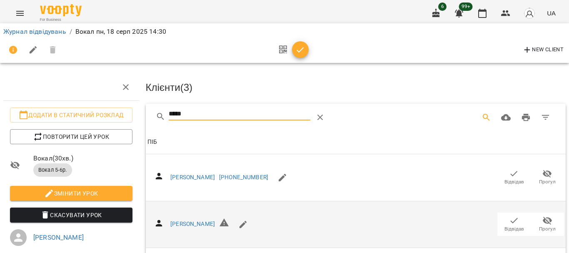
drag, startPoint x: 165, startPoint y: 118, endPoint x: 135, endPoint y: 119, distance: 30.0
click at [137, 119] on div "Додати в статичний розклад Повторити цей урок Вокал ( 30 хв. ) Вокал 5-6р. Змін…" at bounding box center [285, 202] width 576 height 337
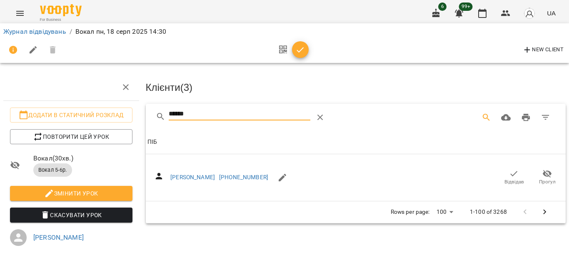
click at [510, 175] on icon "button" at bounding box center [514, 174] width 10 height 10
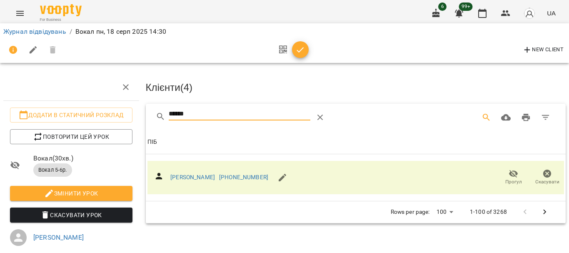
drag, startPoint x: 188, startPoint y: 120, endPoint x: 138, endPoint y: 125, distance: 49.4
click at [138, 125] on div "Додати в статичний розклад Повторити цей урок Вокал ( 30 хв. ) Вокал 5-6р. Змін…" at bounding box center [285, 185] width 576 height 302
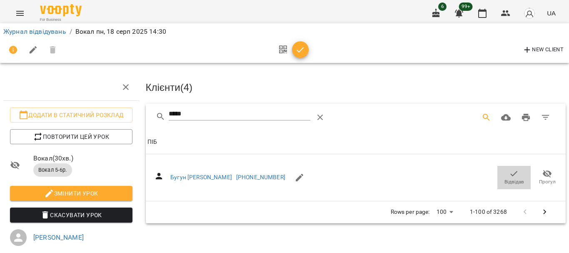
click at [505, 178] on span "Відвідав" at bounding box center [515, 181] width 20 height 7
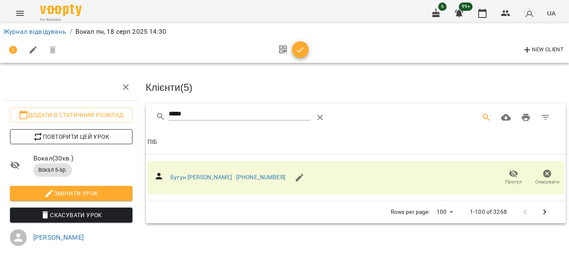
drag, startPoint x: 175, startPoint y: 123, endPoint x: 100, endPoint y: 132, distance: 75.6
click at [100, 132] on div "Додати в статичний розклад Повторити цей урок Вокал ( 30 хв. ) Вокал 5-6р. Змін…" at bounding box center [285, 185] width 576 height 302
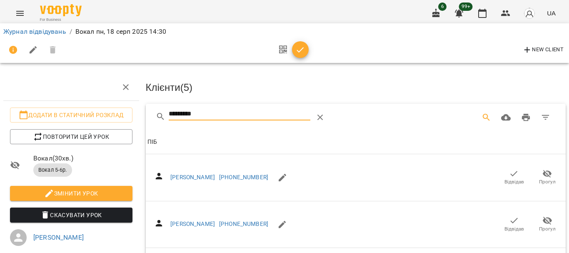
click at [512, 173] on icon "button" at bounding box center [514, 174] width 10 height 10
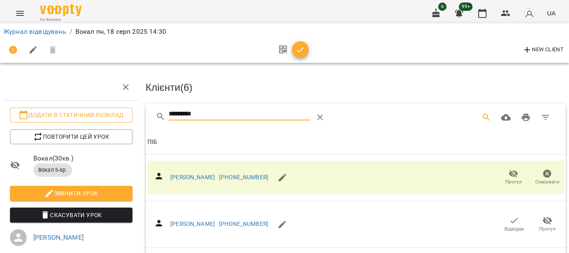
drag, startPoint x: 130, startPoint y: 121, endPoint x: 108, endPoint y: 123, distance: 22.1
click at [110, 123] on div "Додати в статичний розклад Повторити цей урок Вокал ( 30 хв. ) Вокал 5-6р. Змін…" at bounding box center [285, 202] width 576 height 337
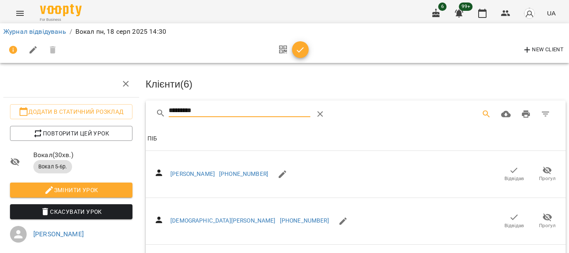
scroll to position [167, 0]
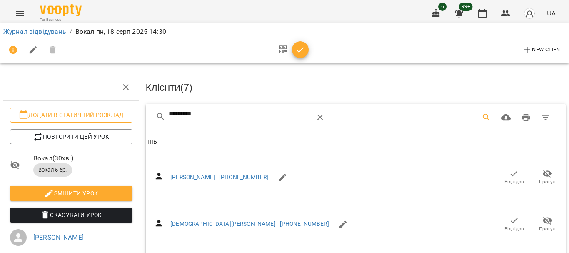
drag, startPoint x: 224, startPoint y: 112, endPoint x: 102, endPoint y: 108, distance: 122.2
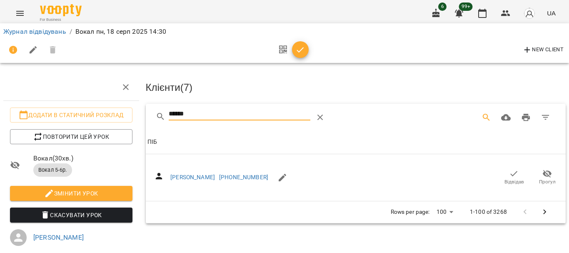
type input "******"
click at [509, 169] on icon "button" at bounding box center [514, 174] width 10 height 10
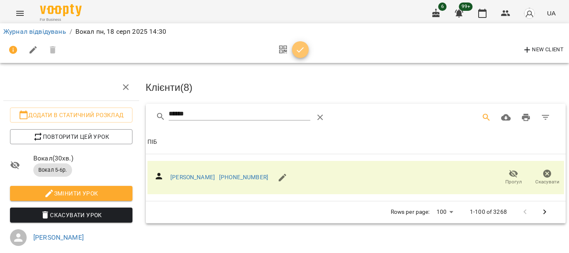
click at [300, 54] on icon "button" at bounding box center [300, 50] width 10 height 10
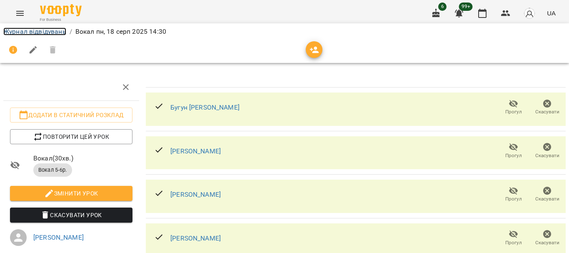
click at [47, 30] on link "Журнал відвідувань" at bounding box center [34, 32] width 63 height 8
